Goal: Task Accomplishment & Management: Use online tool/utility

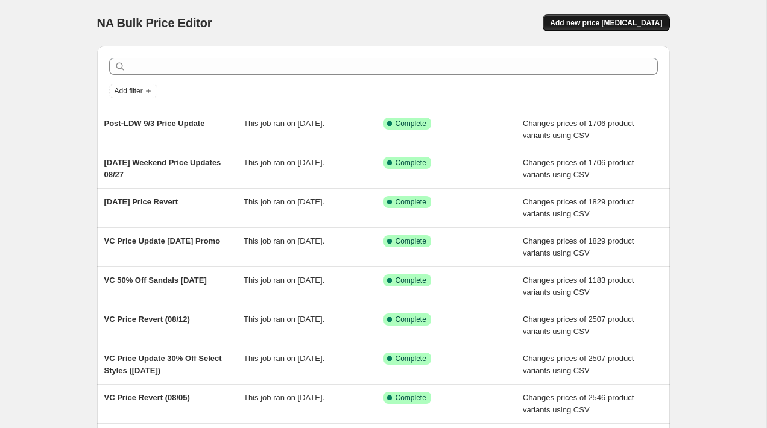
click at [593, 25] on span "Add new price [MEDICAL_DATA]" at bounding box center [606, 23] width 112 height 10
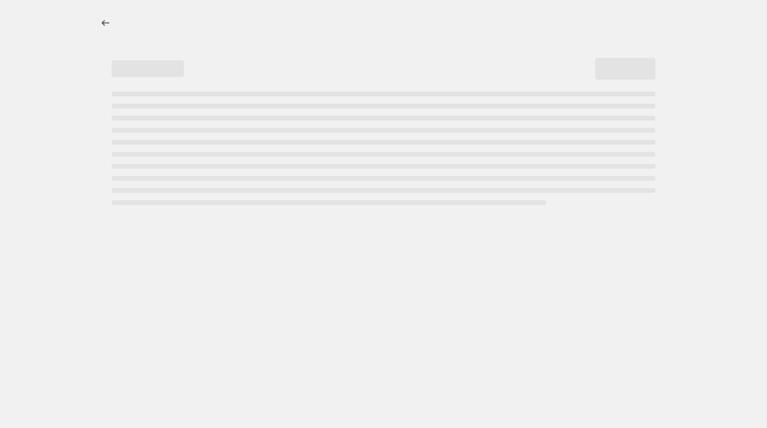
select select "percentage"
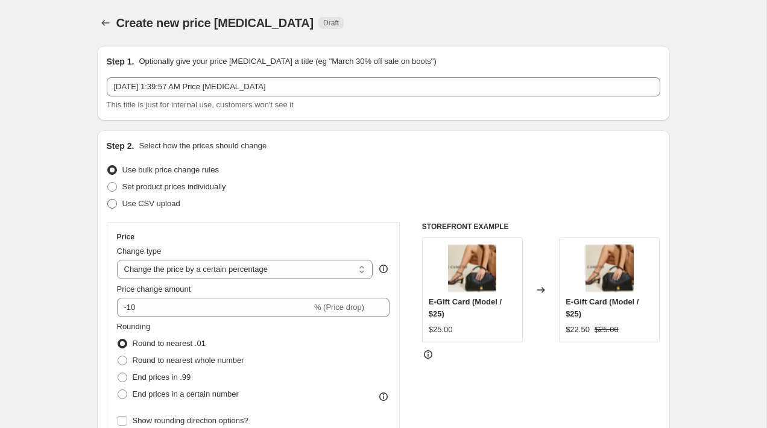
click at [152, 207] on span "Use CSV upload" at bounding box center [151, 203] width 58 height 9
click at [108, 200] on input "Use CSV upload" at bounding box center [107, 199] width 1 height 1
radio input "true"
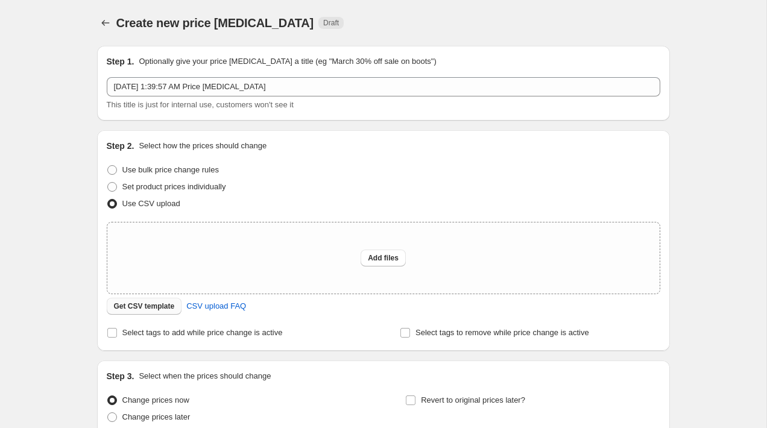
click at [163, 300] on button "Get CSV template" at bounding box center [144, 306] width 75 height 17
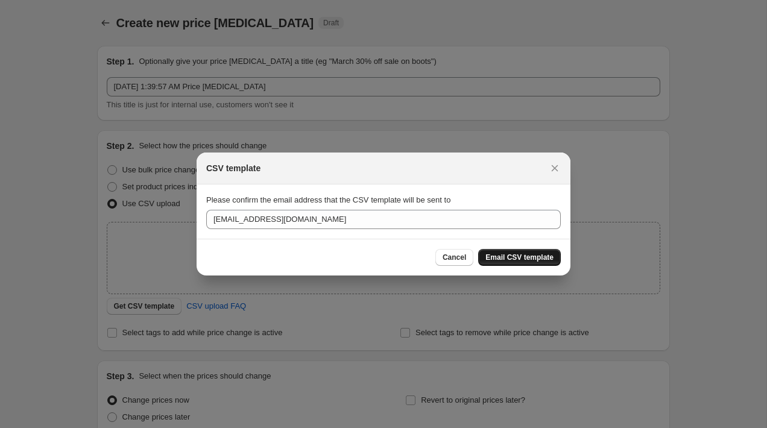
click at [530, 257] on span "Email CSV template" at bounding box center [519, 258] width 68 height 10
